Goal: Task Accomplishment & Management: Manage account settings

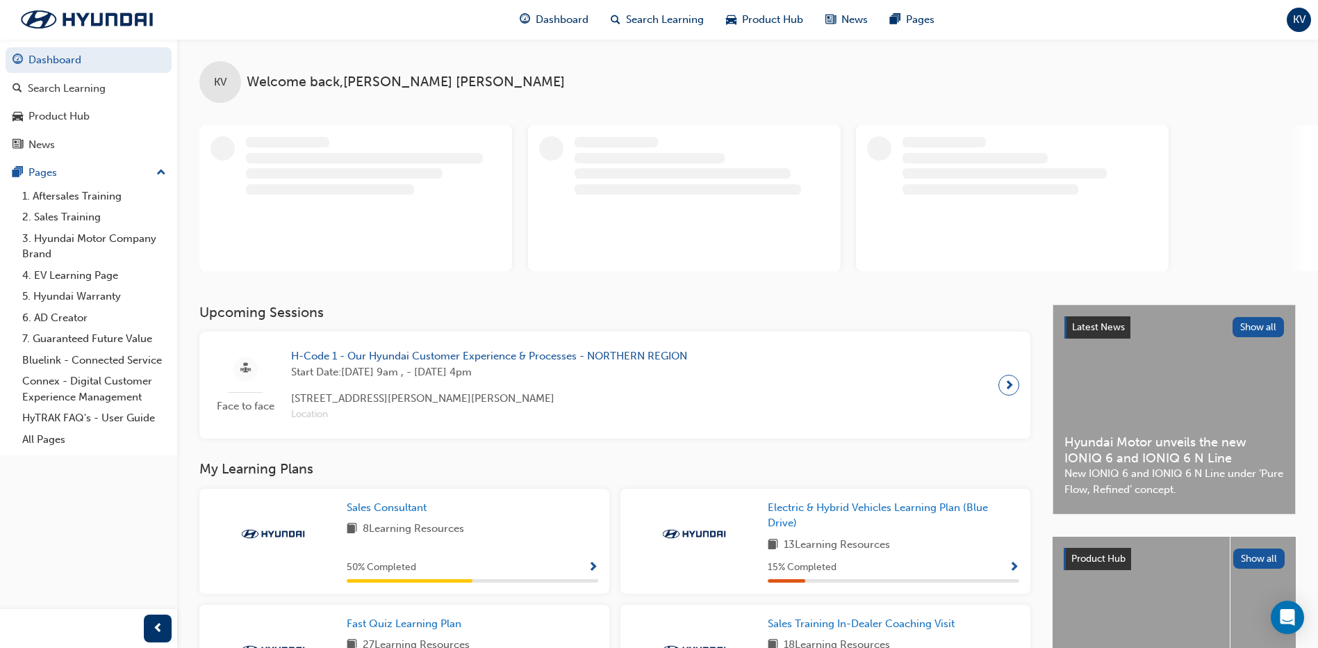
click at [1295, 25] on span "KV" at bounding box center [1299, 20] width 13 height 16
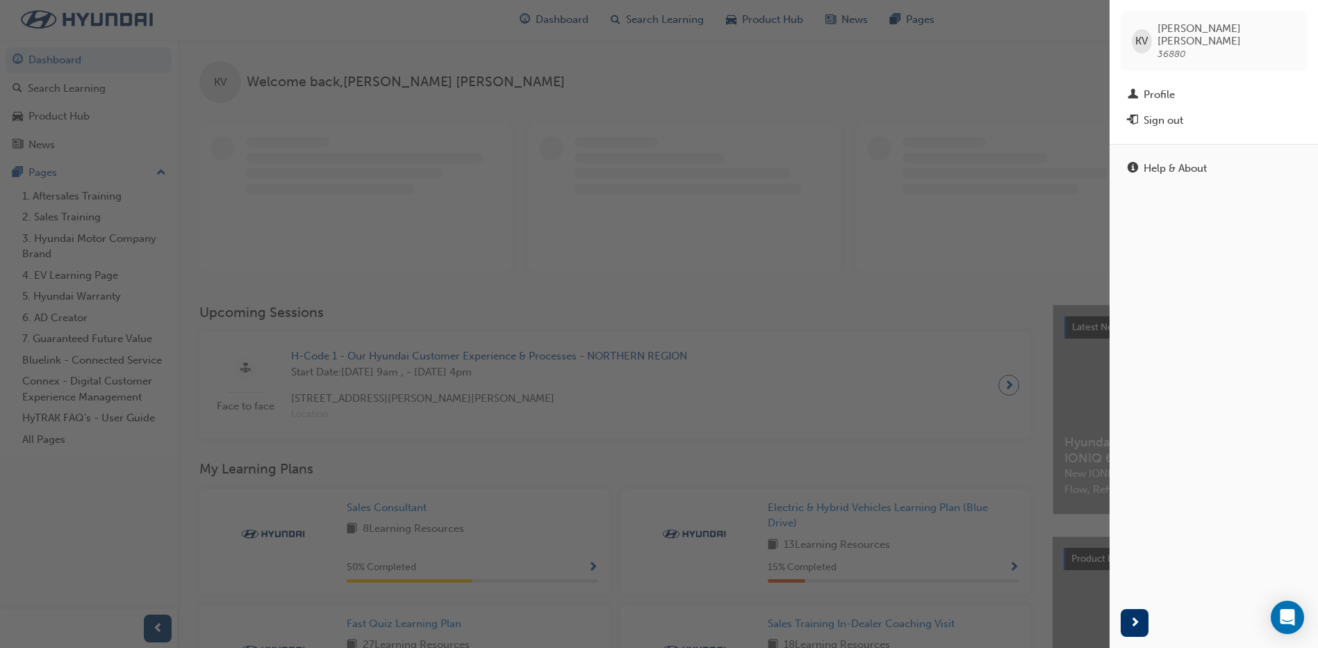
click at [1184, 48] on span "36880" at bounding box center [1172, 54] width 28 height 12
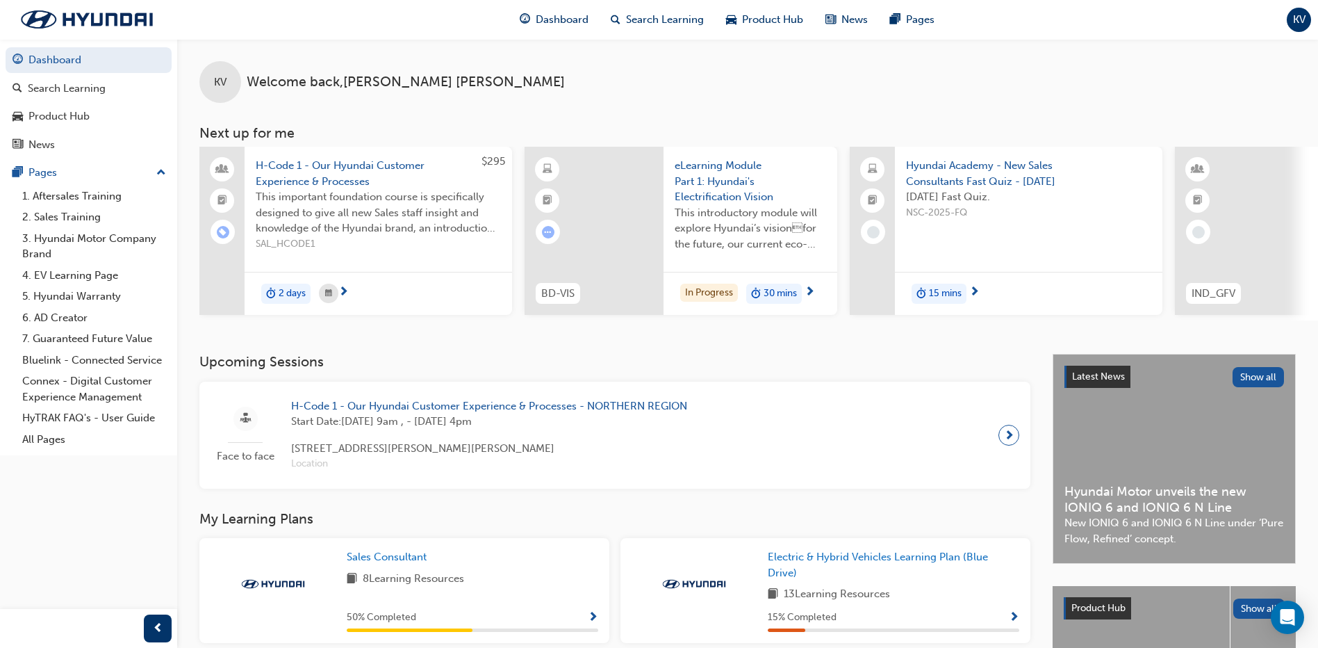
click at [1297, 26] on span "KV" at bounding box center [1299, 20] width 13 height 16
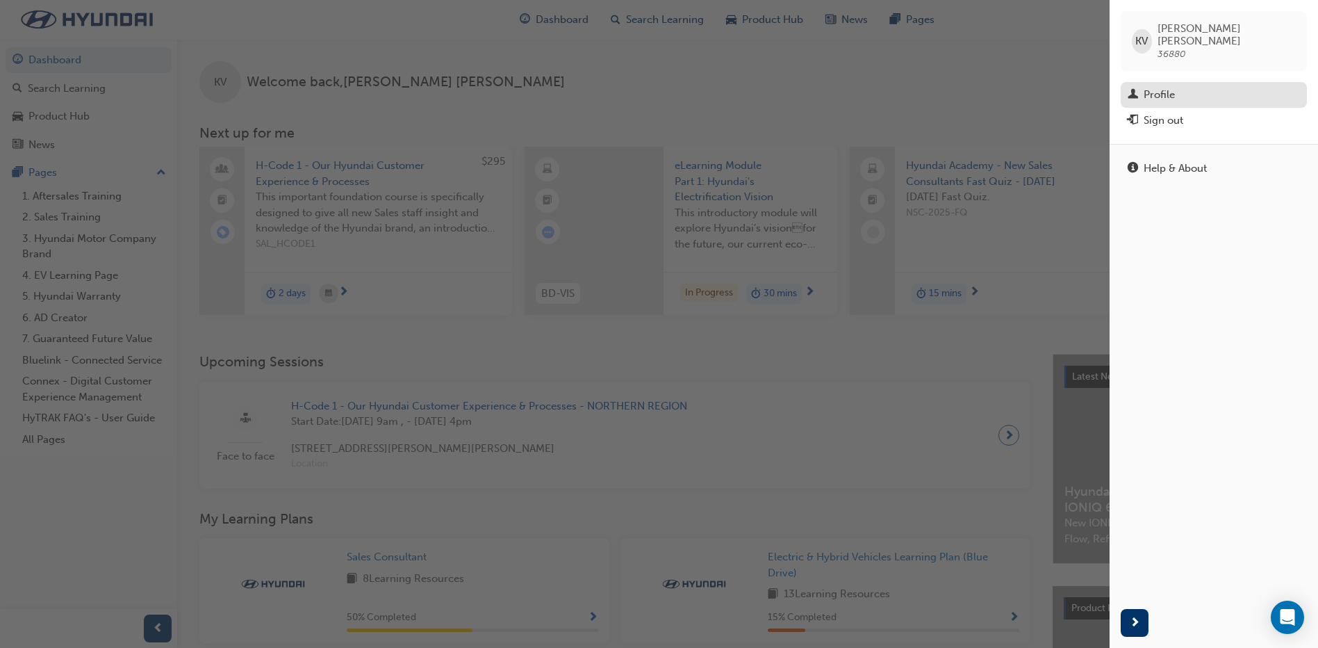
click at [1179, 86] on div "Profile" at bounding box center [1214, 94] width 172 height 17
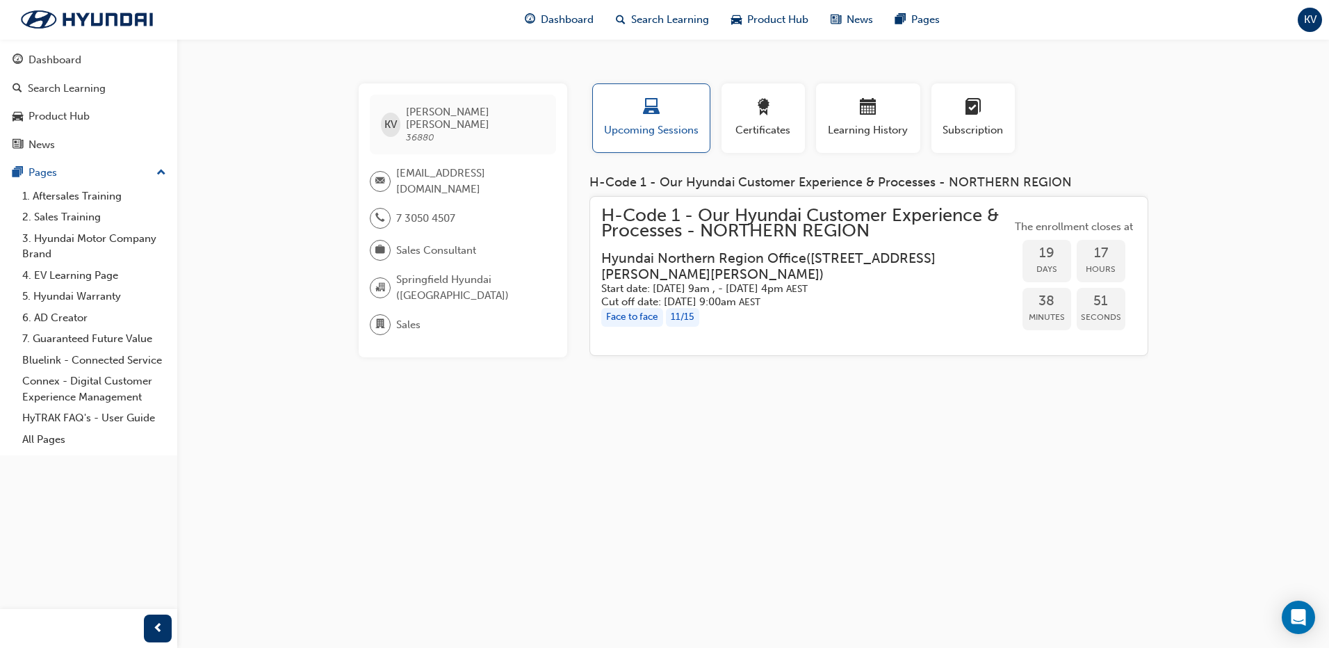
click at [1312, 25] on span "KV" at bounding box center [1310, 20] width 13 height 16
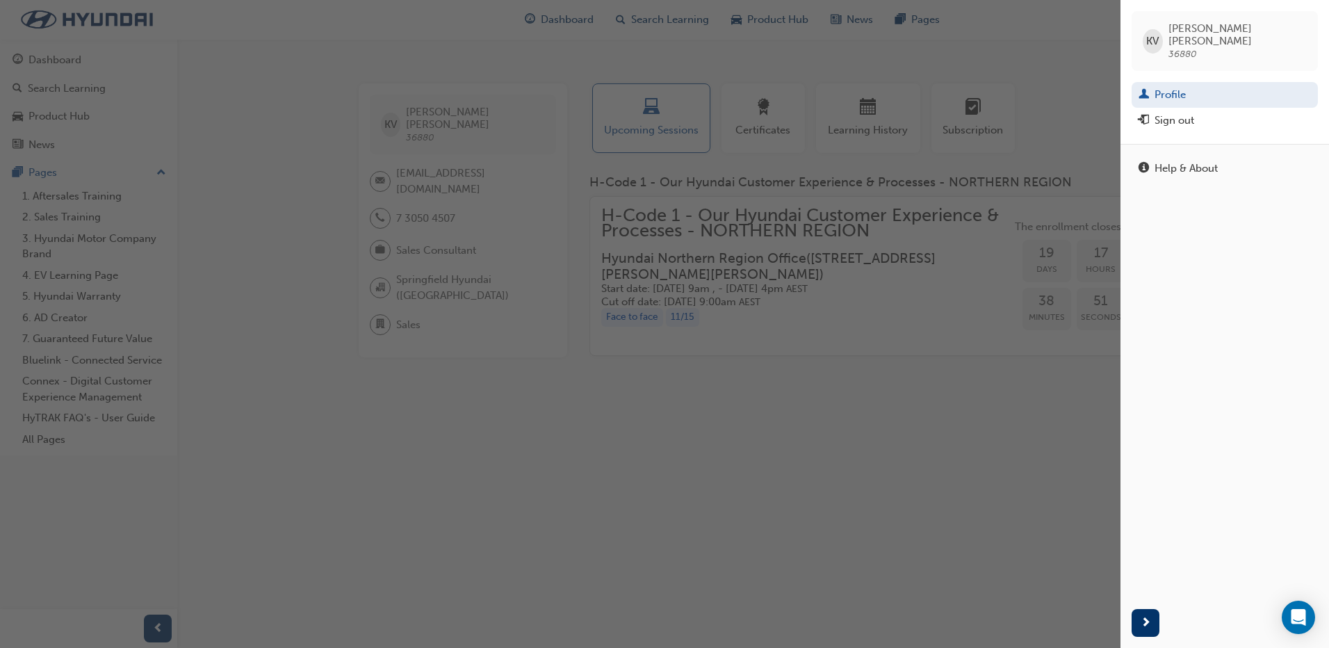
click at [1180, 48] on span "36880" at bounding box center [1182, 54] width 28 height 12
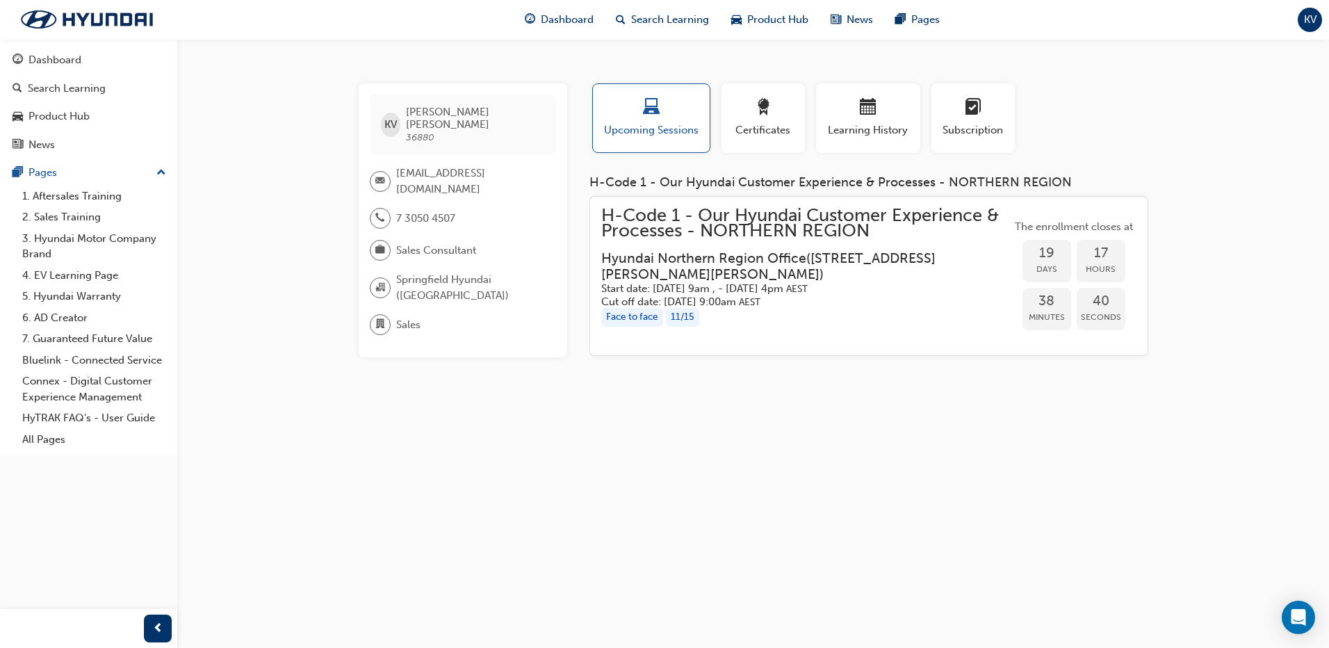
click at [1312, 24] on span "KV" at bounding box center [1310, 20] width 13 height 16
